Goal: Transaction & Acquisition: Purchase product/service

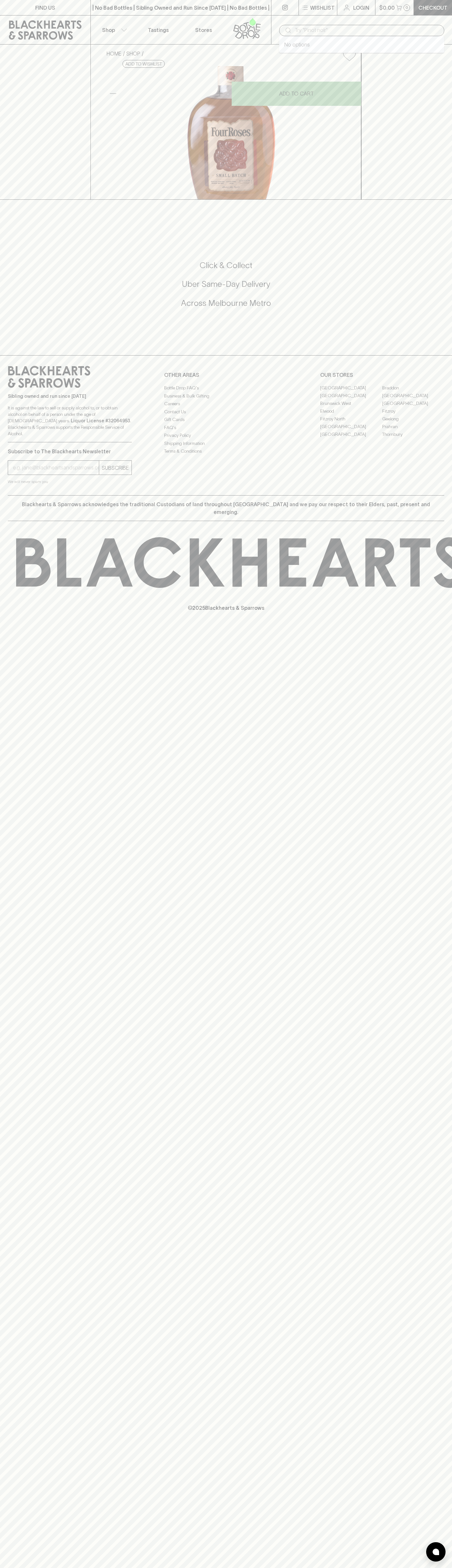
click at [424, 29] on input "text" at bounding box center [366, 30] width 144 height 10
click at [426, 200] on div "HOME SHOP Four Roses Small Batch Bourbon Whisky 700ml $112.00 Add to wishlist N…" at bounding box center [226, 122] width 452 height 155
click at [112, 1567] on html "FIND US | No Bad Bottles | Sibling Owned and Run Since 2006 | No Bad Bottles | …" at bounding box center [226, 784] width 452 height 1568
click at [4, 1549] on div "FIND US | No Bad Bottles | Sibling Owned and Run Since 2006 | No Bad Bottles | …" at bounding box center [226, 784] width 452 height 1568
